Goal: Task Accomplishment & Management: Complete application form

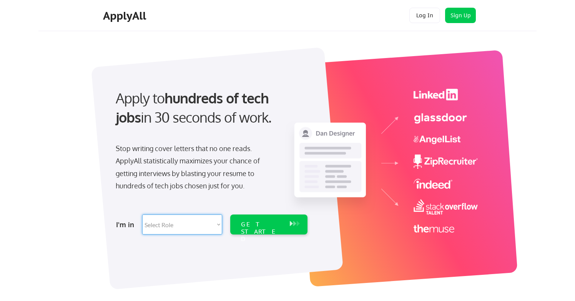
click at [174, 225] on select "Select Role Software Engineering Product Management Customer Success Sales UI/U…" at bounding box center [182, 225] width 80 height 20
select select ""tech_finance_biz_ops_cos""
click at [142, 215] on select "Select Role Software Engineering Product Management Customer Success Sales UI/U…" at bounding box center [182, 225] width 80 height 20
select select ""tech_finance_biz_ops_cos""
click at [265, 225] on div "GET STARTED" at bounding box center [261, 232] width 41 height 22
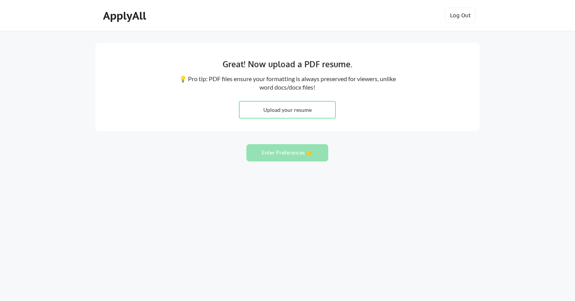
click at [227, 124] on div "Great! Now upload a PDF resume. 💡 Pro tip: PDF files ensure your formatting is …" at bounding box center [287, 87] width 385 height 88
click at [280, 113] on input "file" at bounding box center [288, 110] width 96 height 17
click at [297, 112] on input "file" at bounding box center [288, 110] width 96 height 17
type input "C:\fakepath\[PERSON_NAME] Resume 2025 (5).pdf"
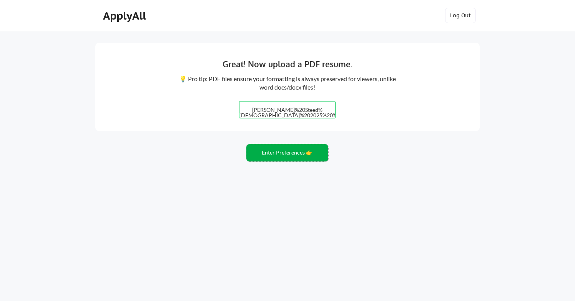
click at [297, 158] on button "Enter Preferences 👉" at bounding box center [288, 152] width 82 height 17
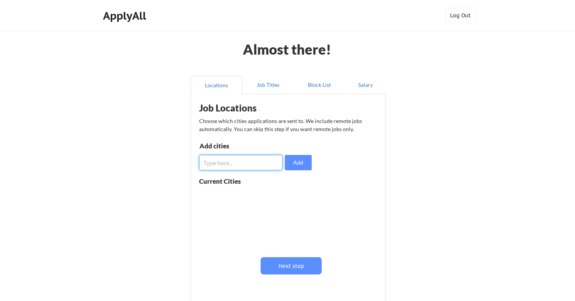
click at [253, 165] on input "input" at bounding box center [240, 162] width 83 height 15
type input "Remote"
click at [299, 164] on button "Add" at bounding box center [298, 162] width 27 height 15
click at [288, 197] on button at bounding box center [288, 196] width 6 height 6
click at [260, 158] on input "input" at bounding box center [240, 162] width 83 height 15
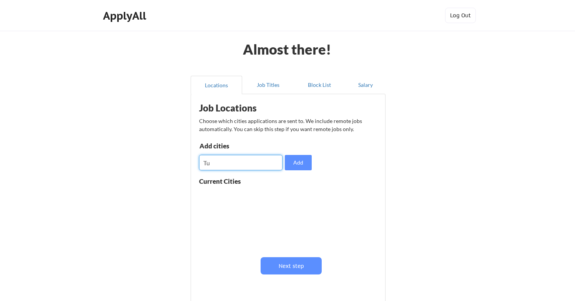
type input "T"
type input "Tulsa, OK"
click at [307, 157] on button "Add" at bounding box center [298, 162] width 27 height 15
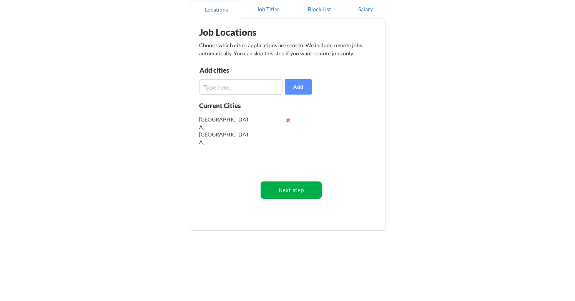
click at [307, 193] on button "Next step" at bounding box center [291, 190] width 61 height 17
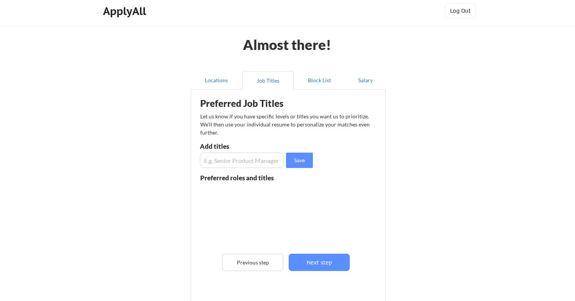
scroll to position [0, 0]
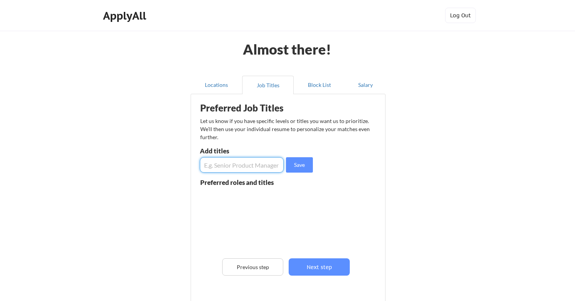
click at [227, 167] on input "input" at bounding box center [242, 164] width 84 height 15
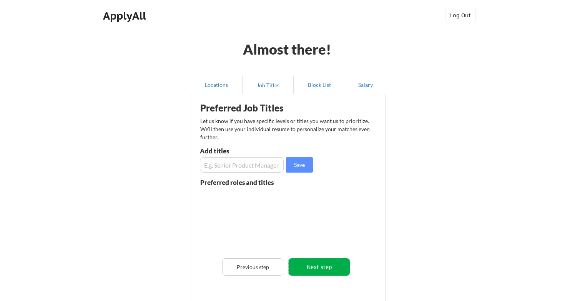
click at [313, 271] on button "Next step" at bounding box center [319, 266] width 61 height 17
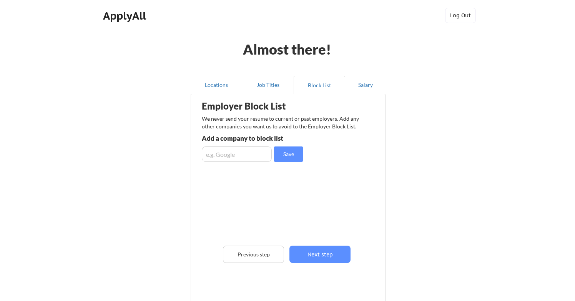
click at [255, 158] on input "input" at bounding box center [237, 154] width 70 height 15
type input "M"
type input "Black Rock"
click at [293, 151] on button "Save" at bounding box center [288, 154] width 29 height 15
click at [255, 156] on input "input" at bounding box center [237, 154] width 70 height 15
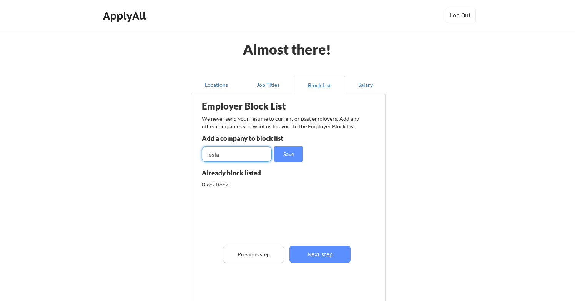
type input "Tesla"
click at [289, 158] on button "Save" at bounding box center [288, 154] width 29 height 15
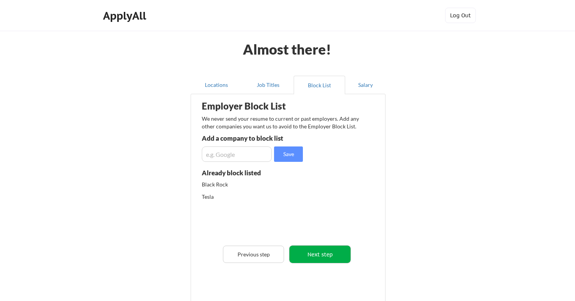
click at [334, 259] on button "Next step" at bounding box center [320, 254] width 61 height 17
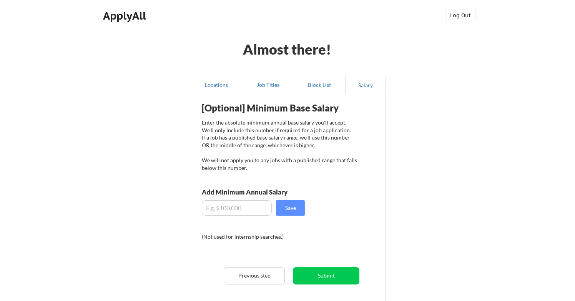
click at [219, 203] on input "input" at bounding box center [237, 207] width 70 height 15
type input "$100,000"
click at [286, 208] on button "Save" at bounding box center [290, 207] width 29 height 15
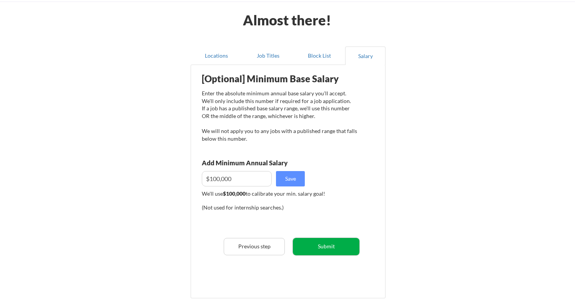
click at [328, 244] on button "Submit" at bounding box center [326, 246] width 67 height 17
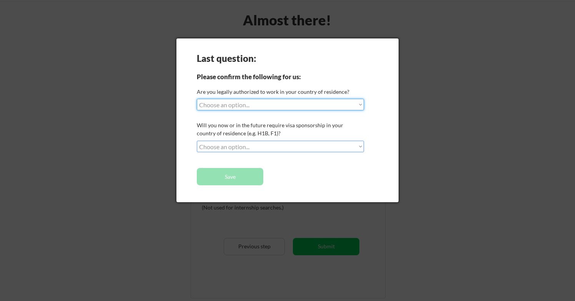
click at [274, 105] on select "Choose an option... Yes, I am a US Citizen Yes, I am a Canadian Citizen Yes, I …" at bounding box center [280, 105] width 167 height 12
select select ""yes__i_am_a_us_citizen""
click at [197, 99] on select "Choose an option... Yes, I am a US Citizen Yes, I am a Canadian Citizen Yes, I …" at bounding box center [280, 105] width 167 height 12
click at [259, 142] on select "Choose an option... No, I will not need sponsorship Yes, I will need sponsorship" at bounding box center [280, 147] width 167 height 12
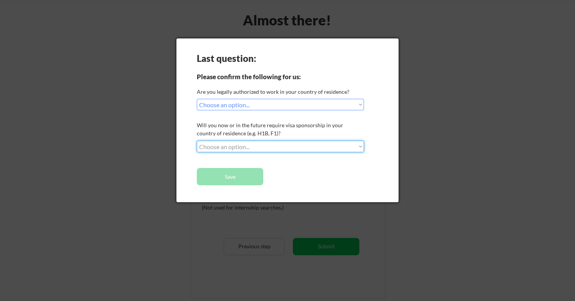
select select ""no__i_will_not_need_sponsorship""
click at [197, 141] on select "Choose an option... No, I will not need sponsorship Yes, I will need sponsorship" at bounding box center [280, 147] width 167 height 12
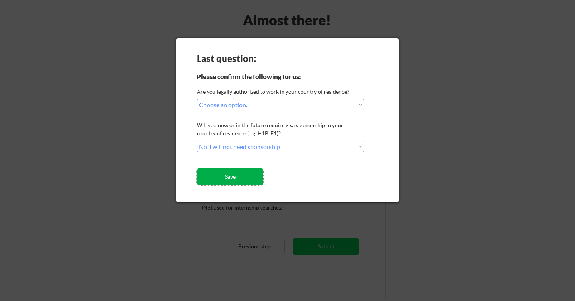
click at [233, 177] on button "Save" at bounding box center [230, 176] width 67 height 17
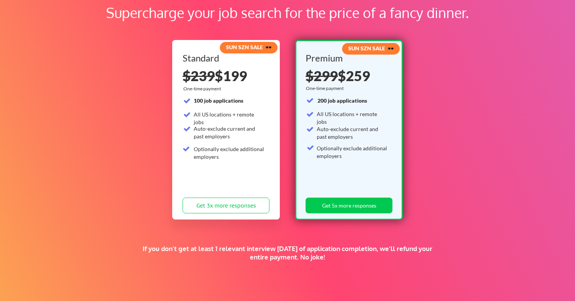
scroll to position [27, 0]
